Goal: Transaction & Acquisition: Purchase product/service

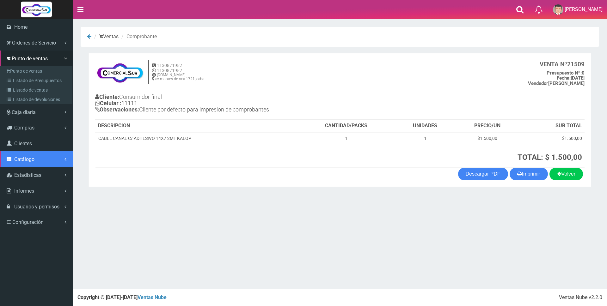
click at [24, 156] on span "Catálogo" at bounding box center [24, 159] width 20 height 6
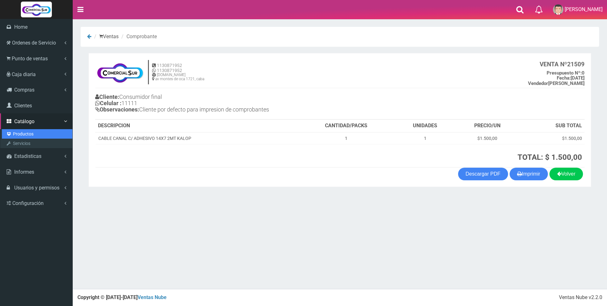
click at [22, 134] on link "Productos" at bounding box center [37, 133] width 70 height 9
click at [22, 121] on span "Catálogo" at bounding box center [24, 122] width 20 height 6
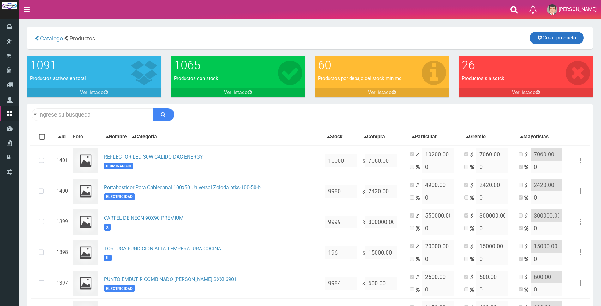
click at [548, 39] on link "Crear producto" at bounding box center [557, 38] width 54 height 13
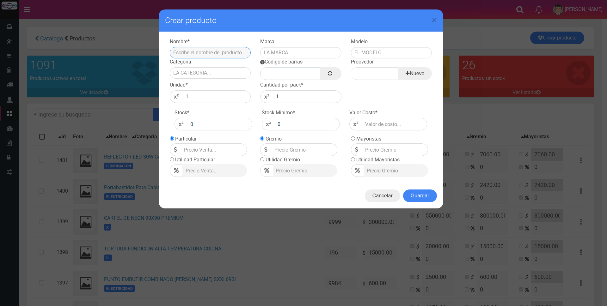
click at [201, 53] on input "text" at bounding box center [210, 52] width 81 height 11
click at [229, 52] on input "ESTACA PORTA REFLECTOR DE 10-100 NEGRO" at bounding box center [210, 52] width 81 height 11
type input "ESTACA PORTA REFLECTOR DE 10-100 W NEGRO"
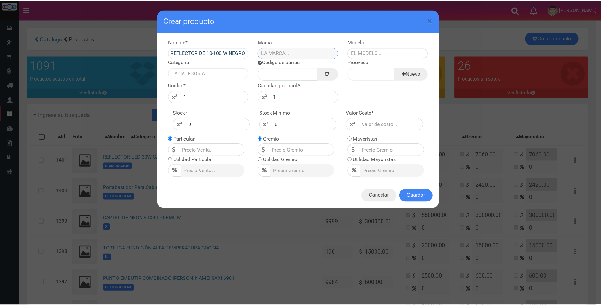
scroll to position [0, 0]
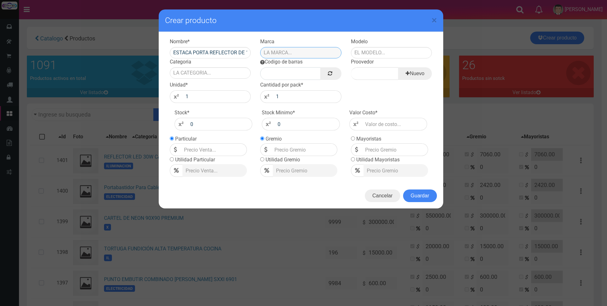
click at [294, 50] on input "text" at bounding box center [300, 52] width 81 height 11
type input "DS"
click at [366, 52] on input "text" at bounding box center [391, 52] width 81 height 11
type input "ESTACA"
click at [215, 74] on input "Categoria" at bounding box center [210, 72] width 81 height 11
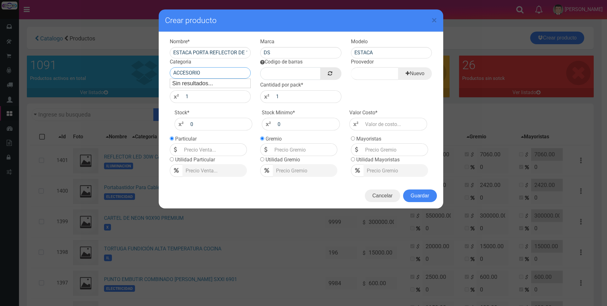
type input "ACCESORIO"
click at [326, 73] on link at bounding box center [330, 73] width 21 height 13
click at [381, 70] on input "Proovedor" at bounding box center [374, 73] width 47 height 13
type input "DS"
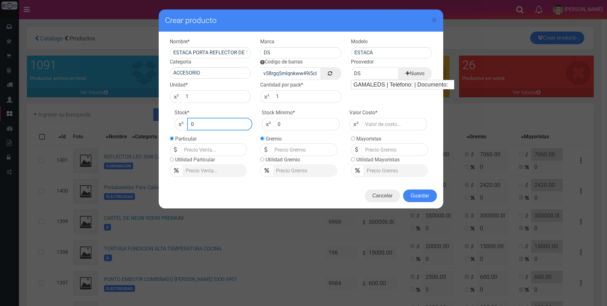
click at [204, 125] on input "0" at bounding box center [219, 124] width 65 height 13
type input "10000"
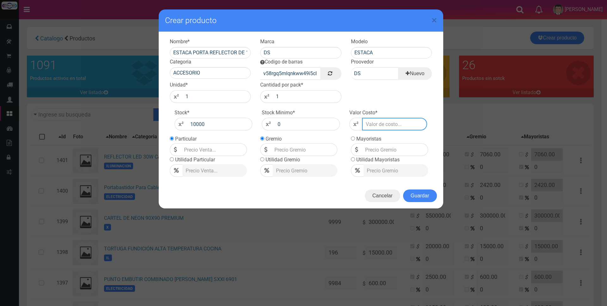
click at [375, 124] on input "number" at bounding box center [394, 124] width 65 height 13
type input "3"
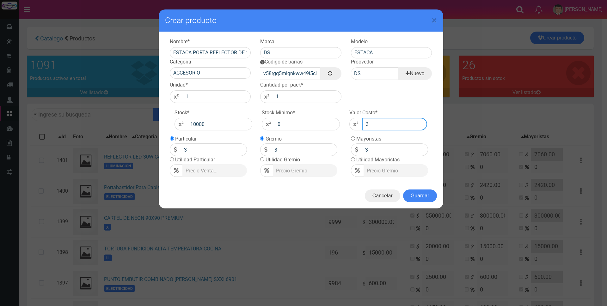
type input "30"
type input "300"
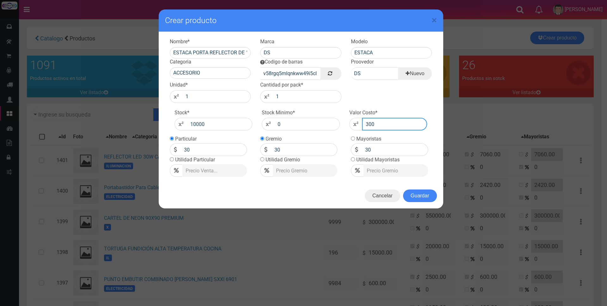
type input "300"
type input "3000"
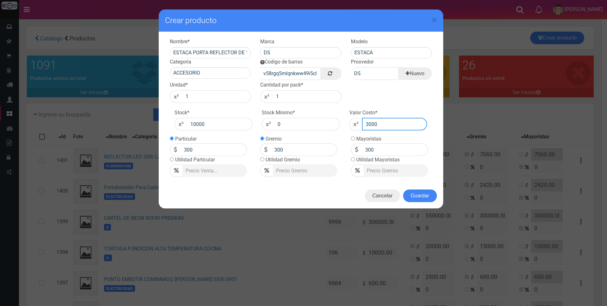
type input "3000"
type input "300"
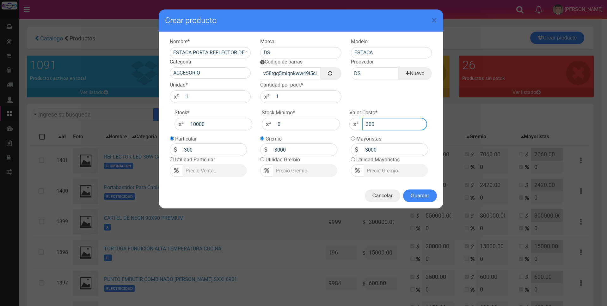
type input "300"
type input "30"
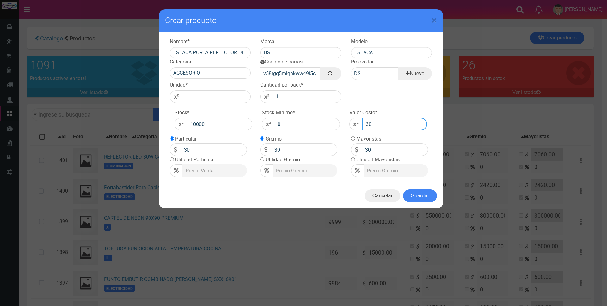
type input "3"
type input "1"
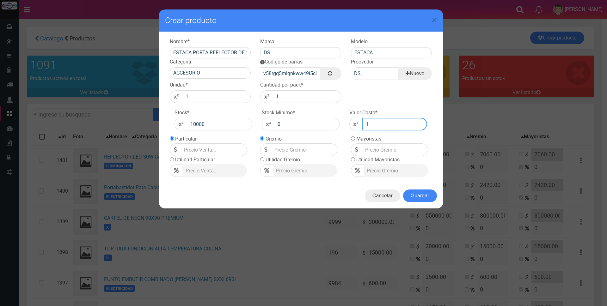
type input "1"
type input "15"
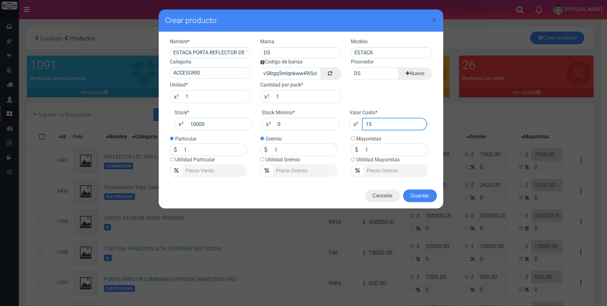
type input "15"
type input "150"
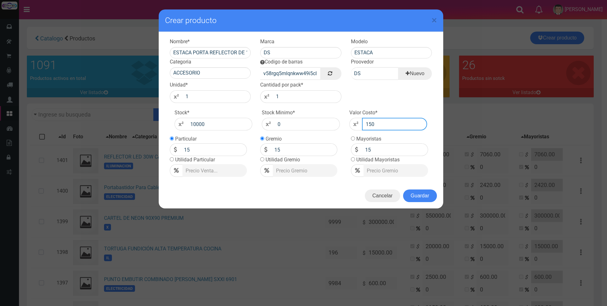
type input "150"
type input "1500"
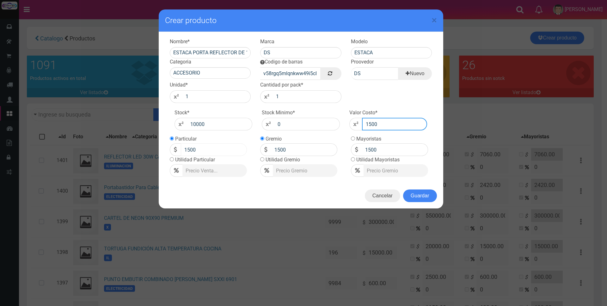
type input "1500"
click at [214, 150] on input "1500" at bounding box center [214, 149] width 66 height 13
type input "1"
type input "4900"
click at [415, 194] on button "Guardar" at bounding box center [420, 196] width 34 height 13
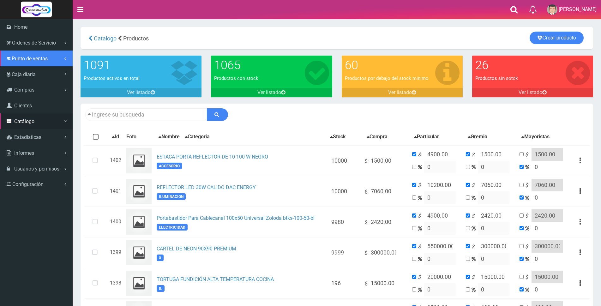
click at [20, 60] on span "Punto de ventas" at bounding box center [30, 59] width 36 height 6
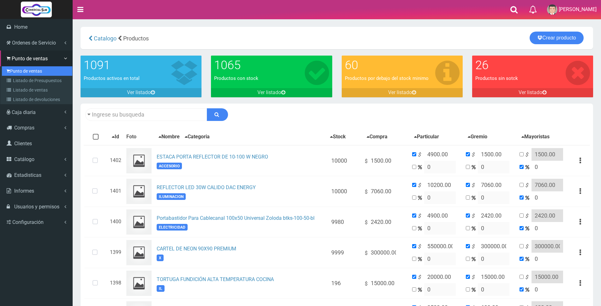
click at [15, 71] on link "Punto de ventas" at bounding box center [37, 70] width 70 height 9
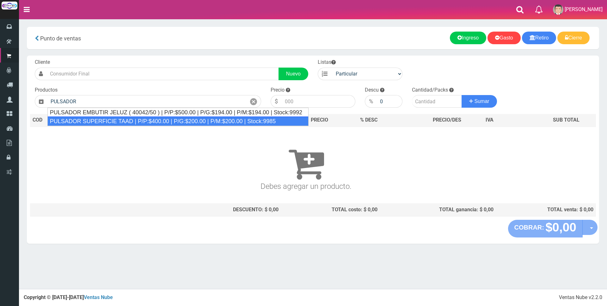
click at [84, 119] on div "PULSADOR SUPERFICIE TAAD | P/P:$400.00 | P/G:$200.00 | P/M:$200.00 | Stock:9985" at bounding box center [177, 121] width 261 height 9
type input "PULSADOR SUPERFICIE TAAD | P/P:$400.00 | P/G:$200.00 | P/M:$200.00 | Stock:9985"
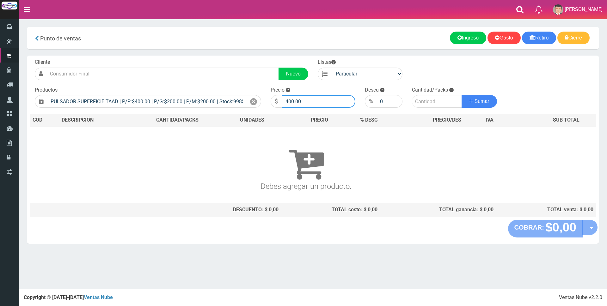
click at [312, 99] on input "400.00" at bounding box center [319, 101] width 74 height 13
type input "4"
type input "2000"
click at [423, 103] on input "number" at bounding box center [437, 101] width 50 height 13
type input "1"
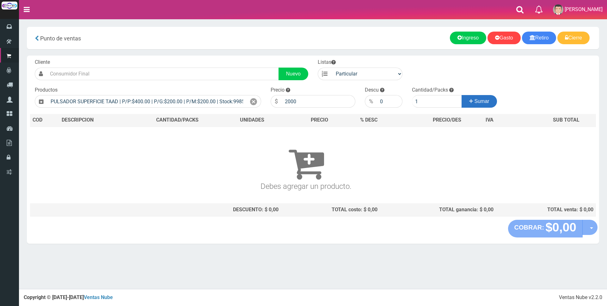
click at [467, 106] on button "Sumar" at bounding box center [478, 101] width 35 height 13
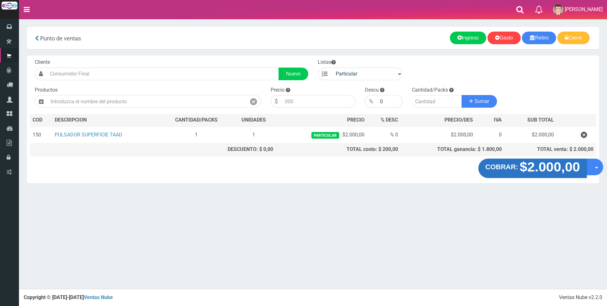
click at [554, 171] on strong "$2.000,00" at bounding box center [549, 167] width 60 height 15
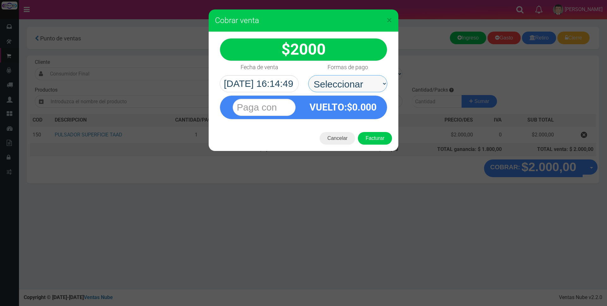
click at [359, 81] on select "Seleccionar Efectivo Tarjeta de Crédito Depósito Débito" at bounding box center [347, 83] width 79 height 17
select select "Tarjeta de Crédito"
click at [308, 75] on select "Seleccionar Efectivo Tarjeta de Crédito Depósito Débito" at bounding box center [347, 83] width 79 height 17
click at [281, 107] on input "text" at bounding box center [264, 107] width 63 height 17
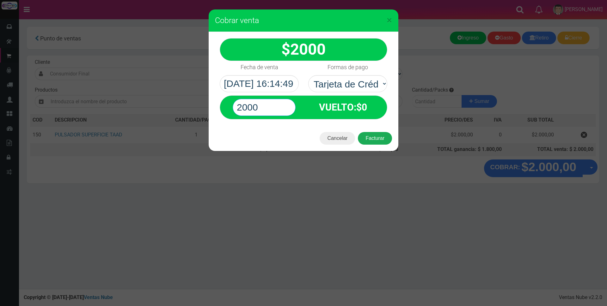
type input "2000"
click at [368, 133] on button "Facturar" at bounding box center [375, 138] width 34 height 13
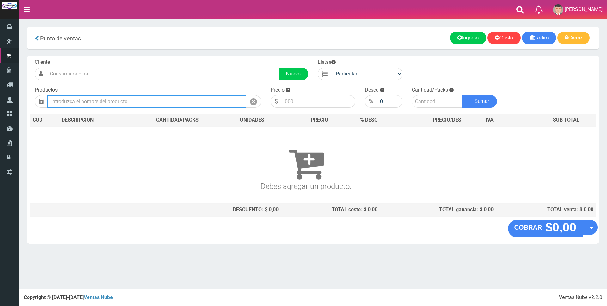
click at [120, 105] on input "text" at bounding box center [146, 101] width 199 height 13
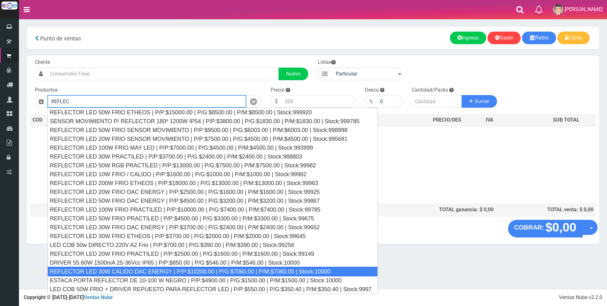
click at [125, 269] on div "REFLECTOR LED 30W CALIDO DAC ENERGY | P/P:$10200.00 | P/G:$7060.00 | P/M:$7060.…" at bounding box center [212, 271] width 331 height 9
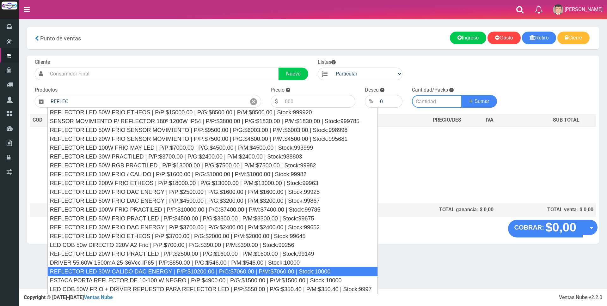
type input "REFLECTOR LED 30W CALIDO DAC ENERGY | P/P:$10200.00 | P/G:$7060.00 | P/M:$7060.…"
type input "10200.00"
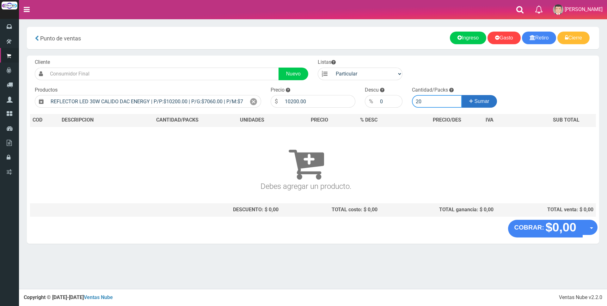
type input "20"
click at [482, 106] on button "Sumar" at bounding box center [478, 101] width 35 height 13
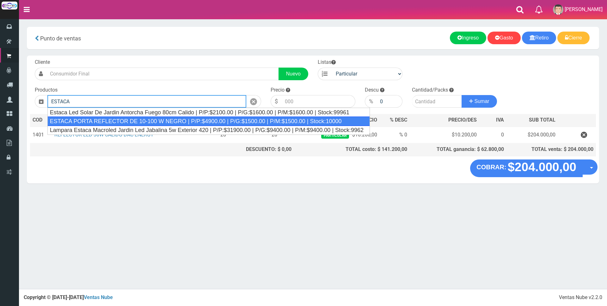
click at [278, 122] on div "ESTACA PORTA REFLECTOR DE 10-100 W NEGRO | P/P:$4900.00 | P/G:$1500.00 | P/M:$1…" at bounding box center [208, 121] width 323 height 9
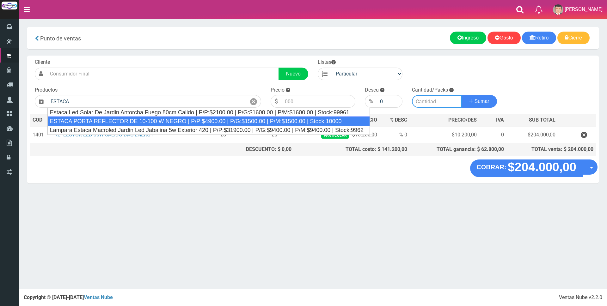
type input "ESTACA PORTA REFLECTOR DE 10-100 W NEGRO | P/P:$4900.00 | P/G:$1500.00 | P/M:$1…"
type input "4900.00"
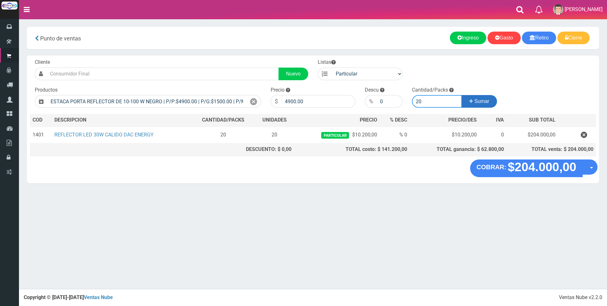
type input "20"
click at [486, 100] on span "Sumar" at bounding box center [481, 101] width 15 height 5
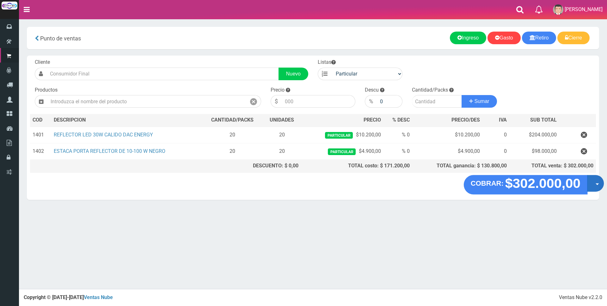
click at [598, 182] on button "Opciones" at bounding box center [595, 183] width 17 height 17
click at [590, 198] on link "Crear presupuesto" at bounding box center [575, 200] width 57 height 15
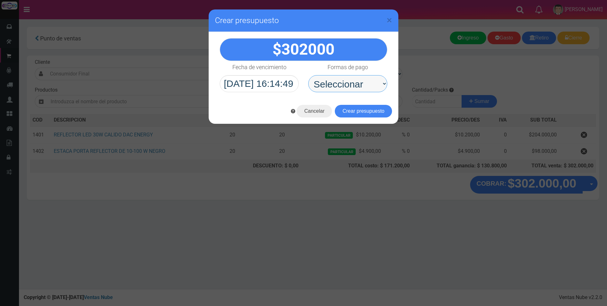
click at [363, 82] on select "Seleccionar Efectivo Tarjeta de Crédito Depósito Débito" at bounding box center [347, 83] width 79 height 17
select select "Depósito"
click at [308, 75] on select "Seleccionar Efectivo Tarjeta de Crédito Depósito Débito" at bounding box center [347, 83] width 79 height 17
click at [353, 110] on button "Crear presupuesto" at bounding box center [363, 111] width 57 height 13
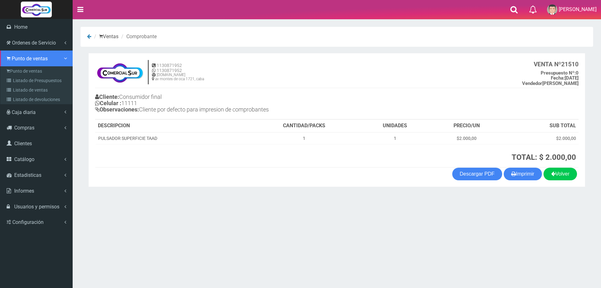
click at [19, 59] on span "Punto de ventas" at bounding box center [30, 59] width 36 height 6
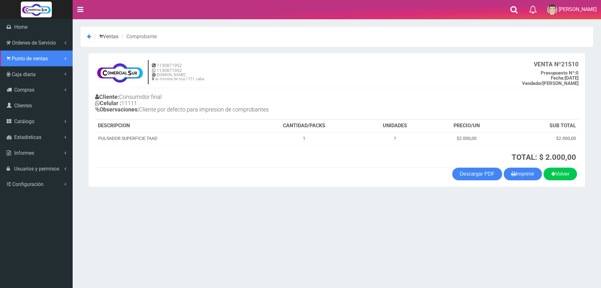
click at [19, 57] on span "Punto de ventas" at bounding box center [30, 59] width 36 height 6
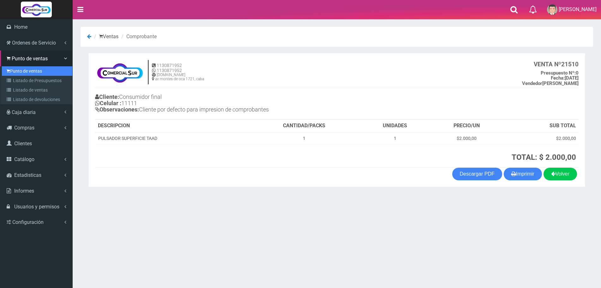
click at [19, 69] on link "Punto de ventas" at bounding box center [37, 70] width 70 height 9
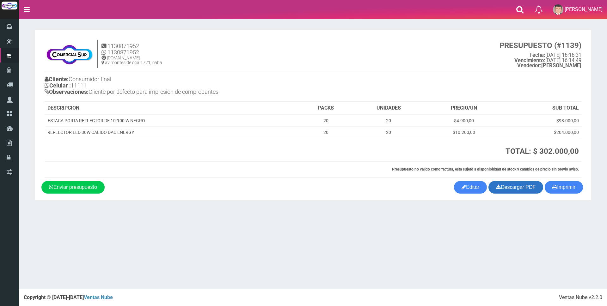
click at [505, 190] on link "Descargar PDF" at bounding box center [515, 187] width 55 height 13
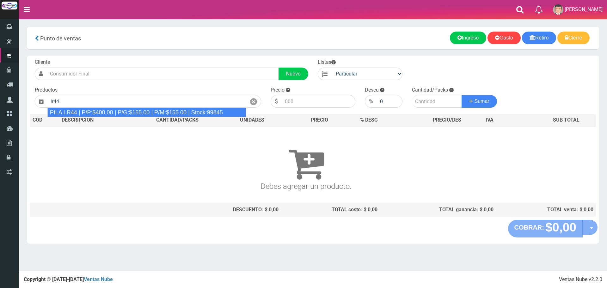
click at [148, 111] on div "PILA LR44 | P/P:$400.00 | P/G:$155.00 | P/M:$155.00 | Stock:99845" at bounding box center [146, 112] width 199 height 9
type input "PILA LR44 | P/P:$400.00 | P/G:$155.00 | P/M:$155.00 | Stock:99845"
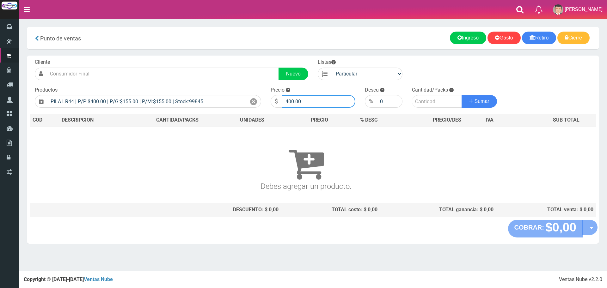
click at [316, 100] on input "400.00" at bounding box center [319, 101] width 74 height 13
type input "4"
type input "1500"
click at [424, 103] on input "number" at bounding box center [437, 101] width 50 height 13
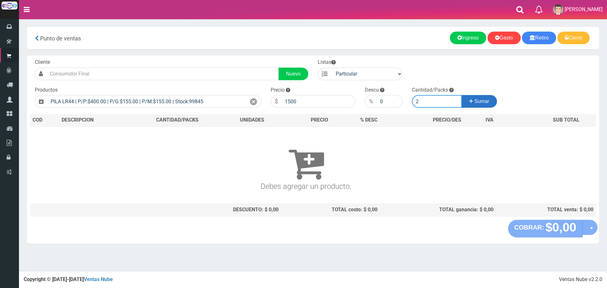
type input "2"
click at [488, 99] on span "Sumar" at bounding box center [481, 101] width 15 height 5
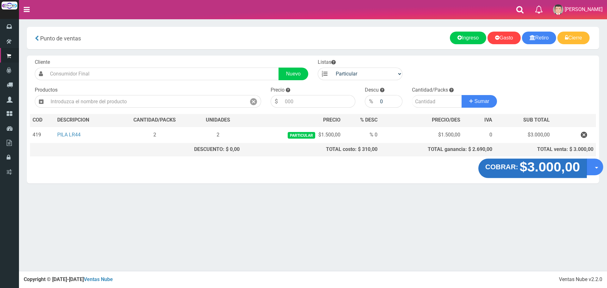
click at [532, 167] on strong "$3.000,00" at bounding box center [549, 167] width 60 height 15
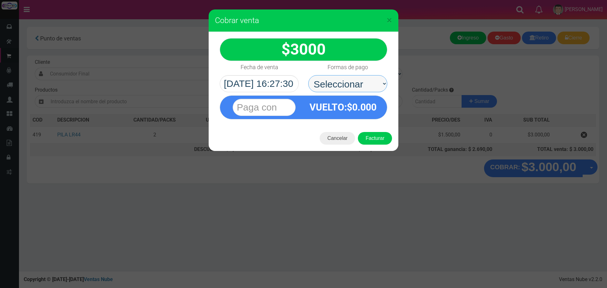
click at [350, 82] on select "Seleccionar Efectivo Tarjeta de Crédito Depósito Débito" at bounding box center [347, 83] width 79 height 17
select select "Efectivo"
click at [308, 75] on select "Seleccionar Efectivo Tarjeta de Crédito Depósito Débito" at bounding box center [347, 83] width 79 height 17
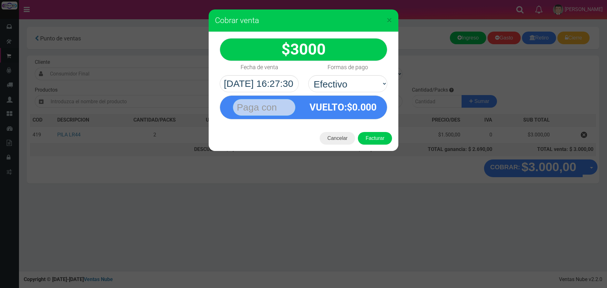
click at [291, 100] on input "text" at bounding box center [264, 107] width 63 height 17
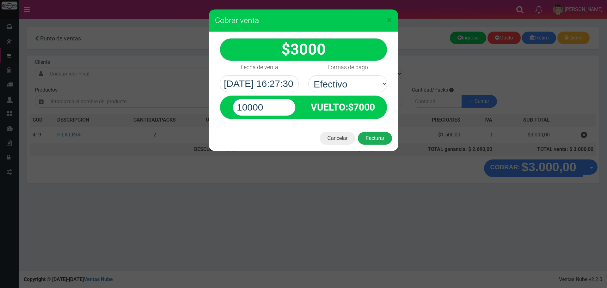
type input "10000"
click at [371, 137] on button "Facturar" at bounding box center [375, 138] width 34 height 13
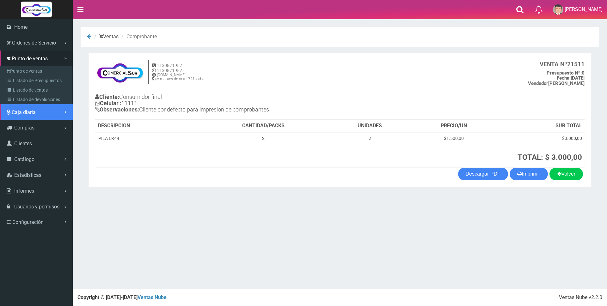
click at [19, 109] on span "Caja diaria" at bounding box center [24, 112] width 24 height 6
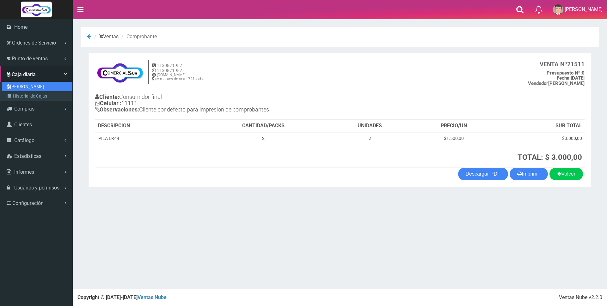
click at [19, 86] on link "[PERSON_NAME]" at bounding box center [37, 86] width 70 height 9
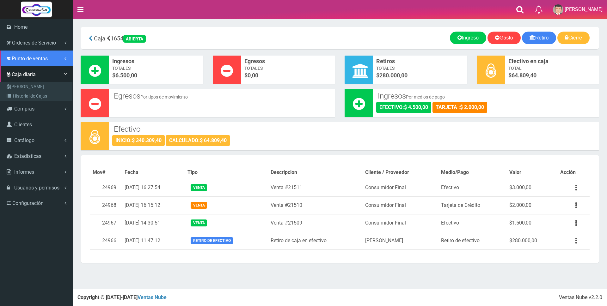
click at [21, 61] on span "Punto de ventas" at bounding box center [30, 59] width 36 height 6
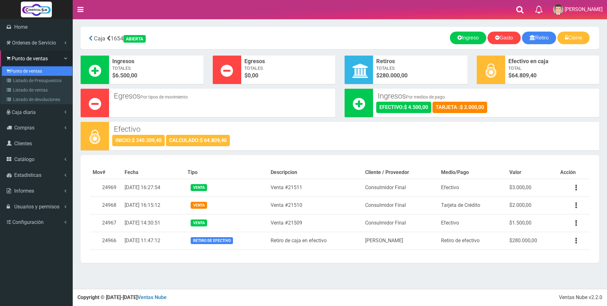
click at [16, 70] on link "Punto de ventas" at bounding box center [37, 70] width 70 height 9
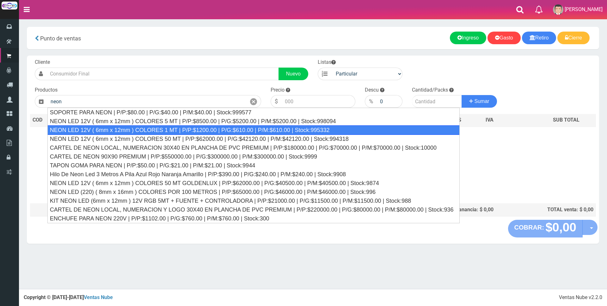
click at [282, 130] on div "NEON LED 12V ( 6mm x 12mm ) COLORES 1 MT | P/P:$1200.00 | P/G:$610.00 | P/M:$61…" at bounding box center [253, 129] width 412 height 9
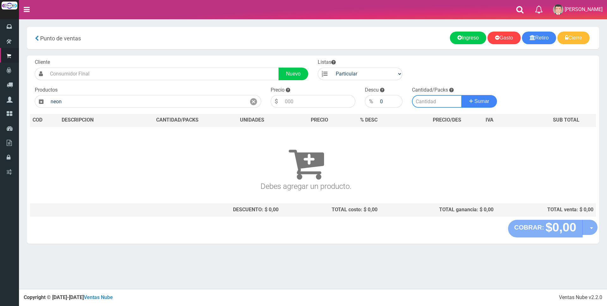
type input "NEON LED 12V ( 6mm x 12mm ) COLORES 1 MT | P/P:$1200.00 | P/G:$610.00 | P/M:$61…"
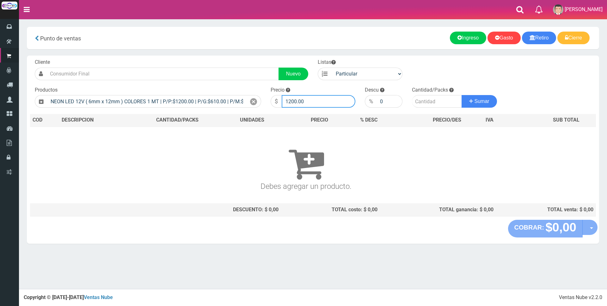
click at [313, 102] on input "1200.00" at bounding box center [319, 101] width 74 height 13
type input "1"
type input "2900"
click at [437, 105] on input "number" at bounding box center [437, 101] width 50 height 13
type input "6"
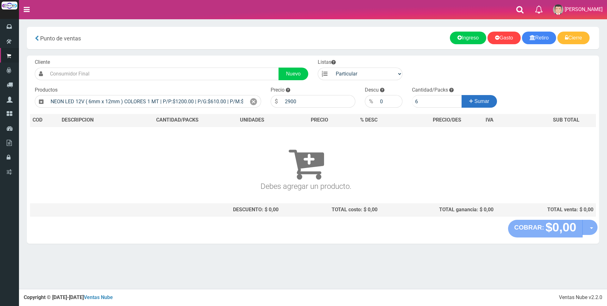
click at [488, 104] on span "Sumar" at bounding box center [481, 101] width 15 height 5
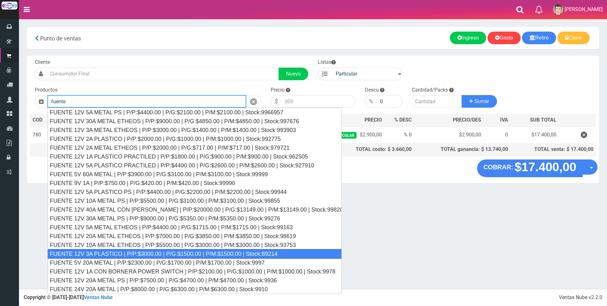
click at [194, 251] on div "FUENTE 12V 3A PLASTICO | P/P:$3000.00 | P/G:$1500.00 | P/M:$1500.00 | Stock:892…" at bounding box center [194, 253] width 294 height 9
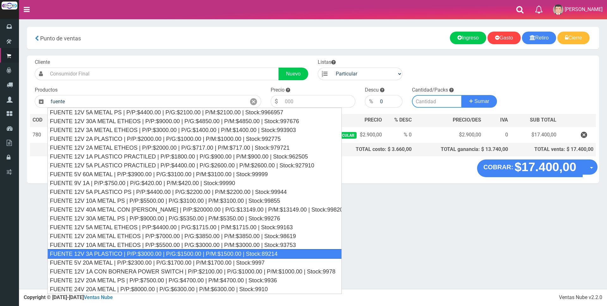
type input "FUENTE 12V 3A PLASTICO | P/P:$3000.00 | P/G:$1500.00 | P/M:$1500.00 | Stock:892…"
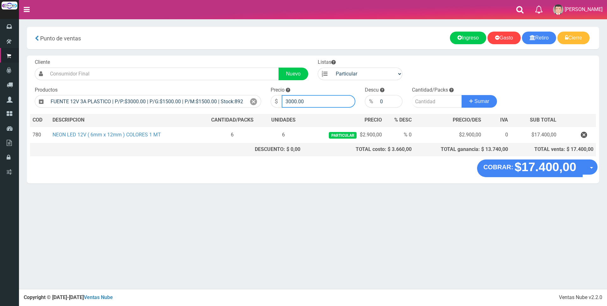
click at [316, 102] on input "3000.00" at bounding box center [319, 101] width 74 height 13
type input "3"
type input "8500"
click at [429, 103] on input "number" at bounding box center [437, 101] width 50 height 13
type input "2"
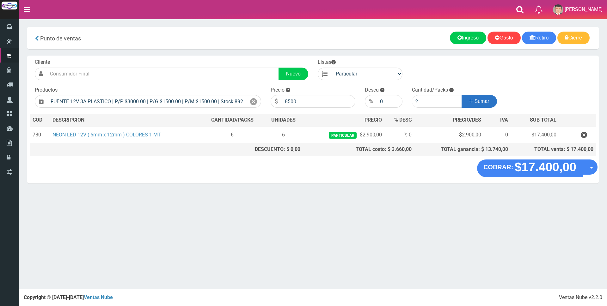
click at [474, 103] on span "Sumar" at bounding box center [481, 101] width 15 height 5
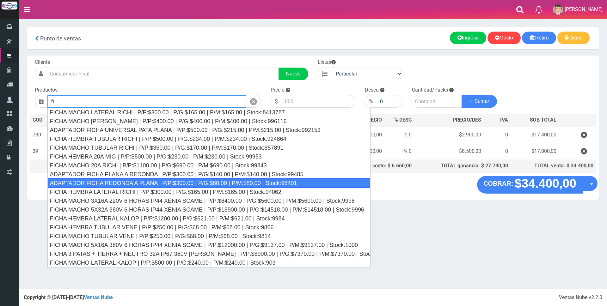
type input "f"
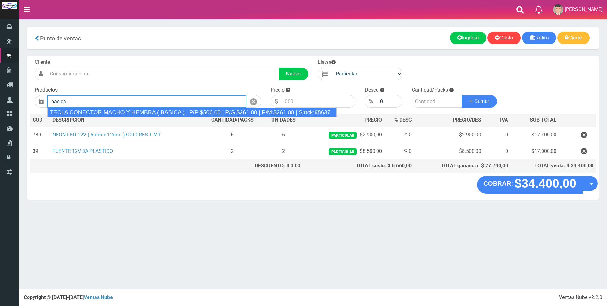
click at [200, 113] on div "TECLA CONECTOR MACHO Y HEMBRA ( BASICA ) | P/P:$500.00 | P/G:$261.00 | P/M:$261…" at bounding box center [191, 112] width 289 height 9
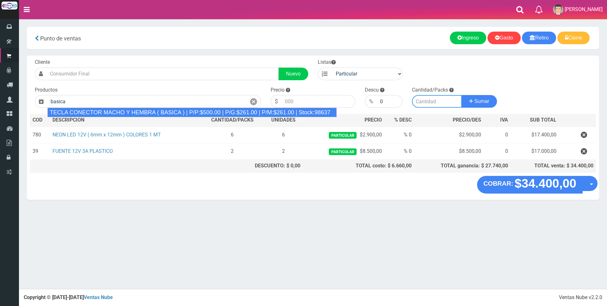
type input "TECLA CONECTOR MACHO Y HEMBRA ( BASICA ) | P/P:$500.00 | P/G:$261.00 | P/M:$261…"
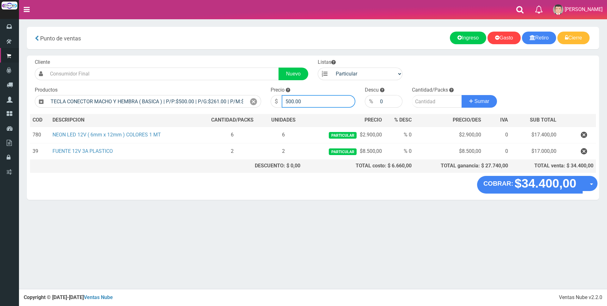
click at [314, 101] on input "500.00" at bounding box center [319, 101] width 74 height 13
type input "5"
type input "4500"
click at [419, 100] on input "number" at bounding box center [437, 101] width 50 height 13
type input "2"
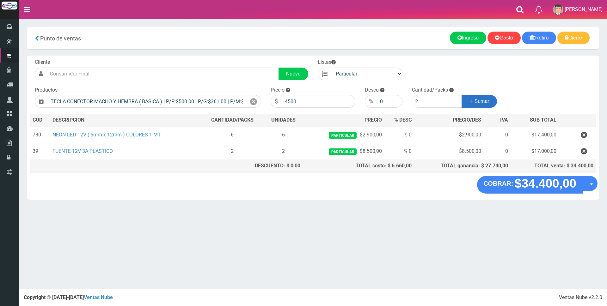
click at [470, 98] on icon at bounding box center [471, 101] width 4 height 9
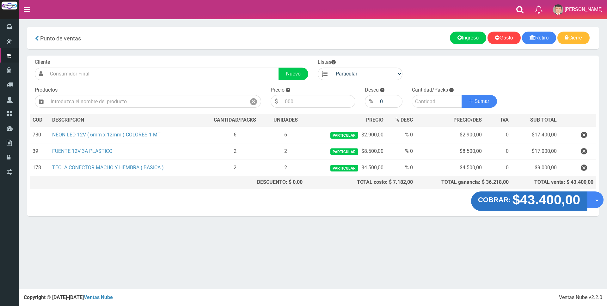
click at [558, 200] on strong "$43.400,00" at bounding box center [546, 199] width 68 height 15
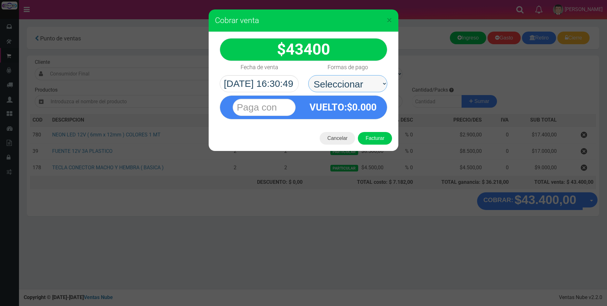
click at [366, 83] on select "Seleccionar Efectivo Tarjeta de Crédito Depósito Débito" at bounding box center [347, 83] width 79 height 17
select select "Tarjeta de Crédito"
click at [308, 75] on select "Seleccionar Efectivo Tarjeta de Crédito Depósito Débito" at bounding box center [347, 83] width 79 height 17
click at [278, 108] on input "text" at bounding box center [264, 107] width 63 height 17
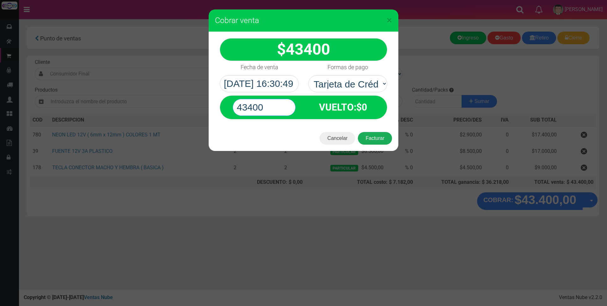
type input "43400"
click at [367, 138] on button "Facturar" at bounding box center [375, 138] width 34 height 13
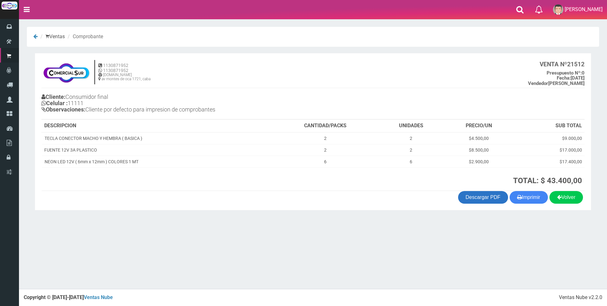
click at [486, 199] on link "Descargar PDF" at bounding box center [483, 197] width 50 height 13
